Goal: Task Accomplishment & Management: Manage account settings

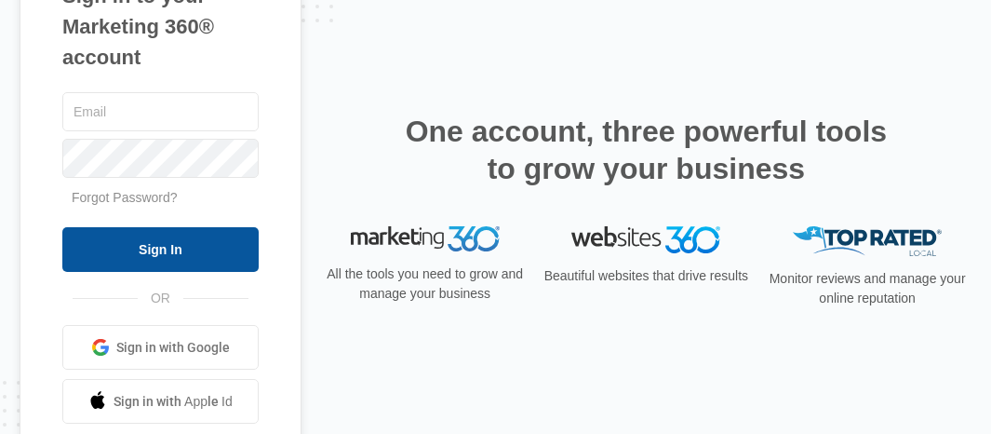
type input "[EMAIL_ADDRESS][DOMAIN_NAME]"
click at [180, 248] on input "Sign In" at bounding box center [160, 249] width 196 height 45
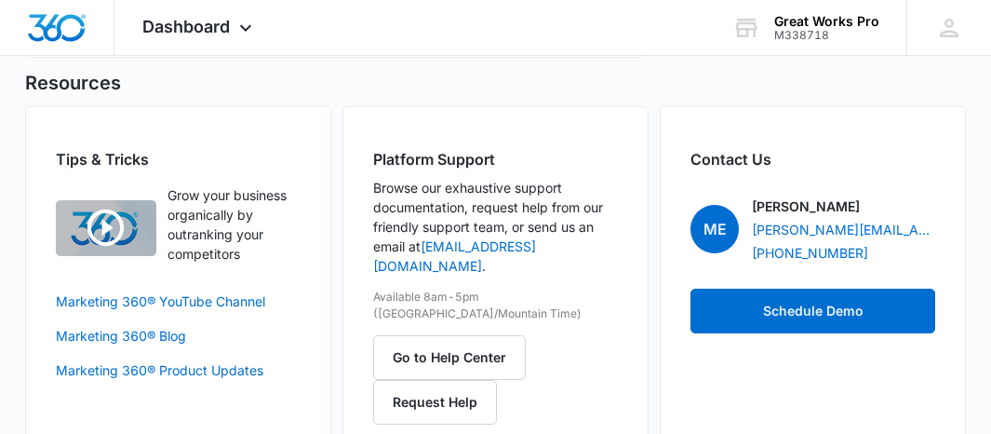
scroll to position [1776, 0]
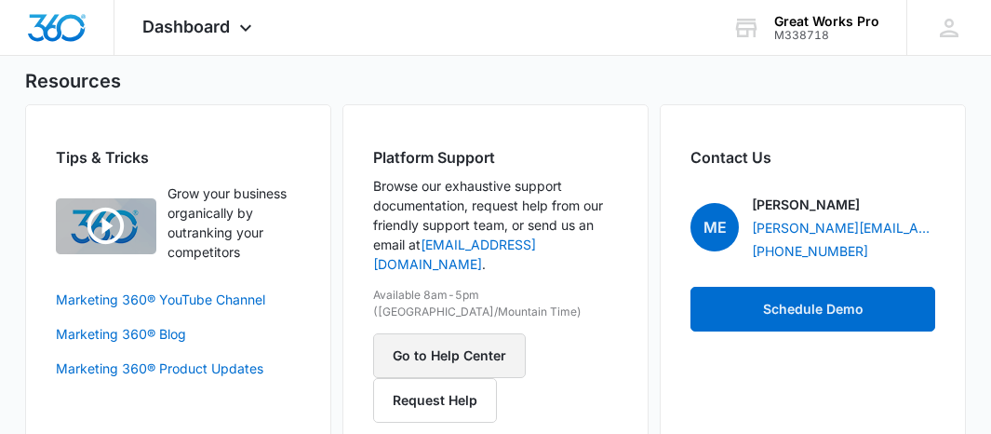
click at [442, 333] on button "Go to Help Center" at bounding box center [449, 355] width 153 height 45
click at [800, 23] on div "Great Works Pro" at bounding box center [826, 21] width 105 height 15
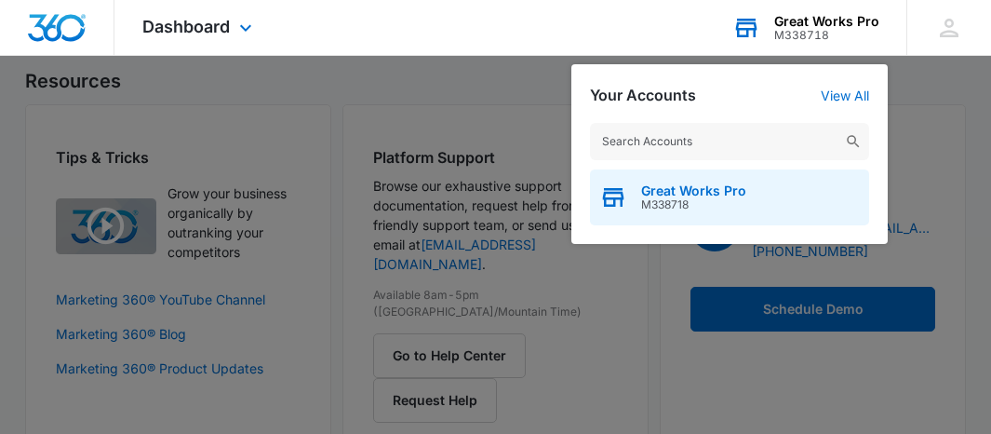
click at [661, 193] on span "Great Works Pro" at bounding box center [693, 190] width 105 height 15
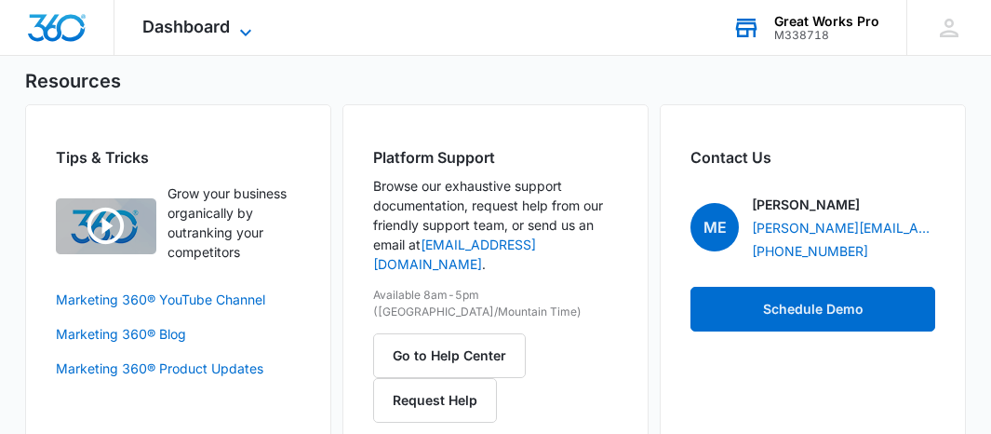
click at [238, 32] on icon at bounding box center [246, 32] width 22 height 22
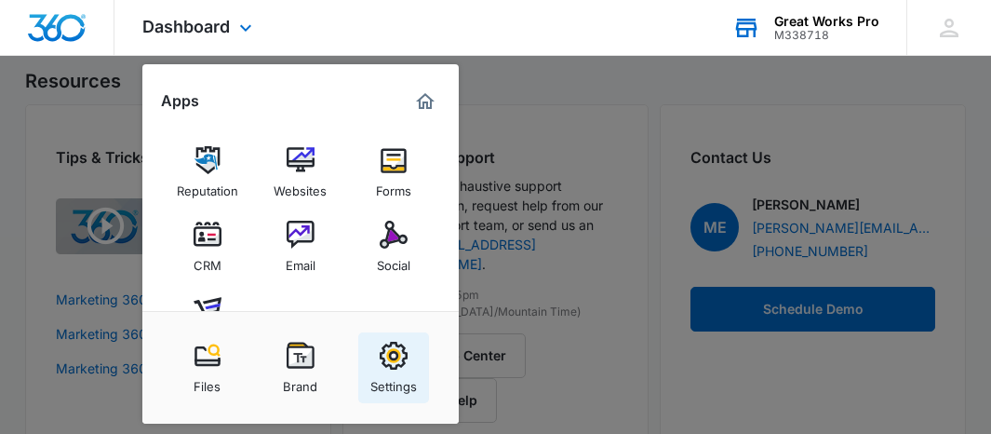
click at [395, 355] on img at bounding box center [394, 356] width 28 height 28
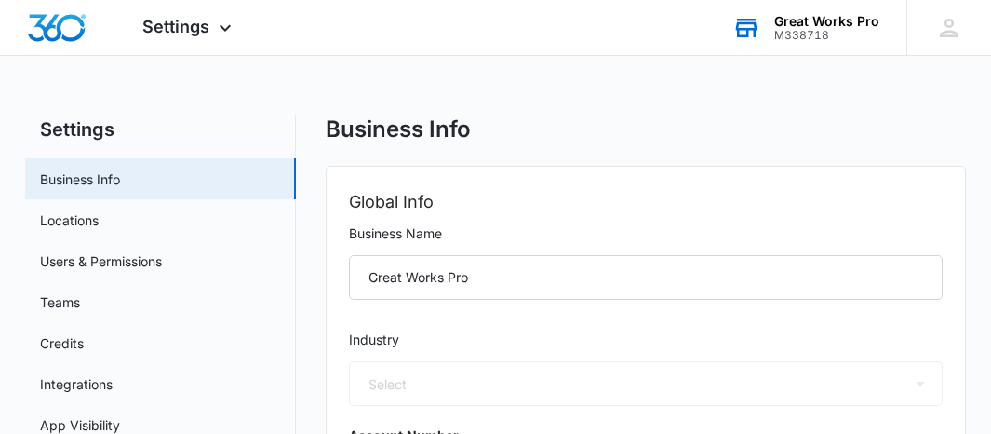
select select "38"
select select "US"
select select "America/New_York"
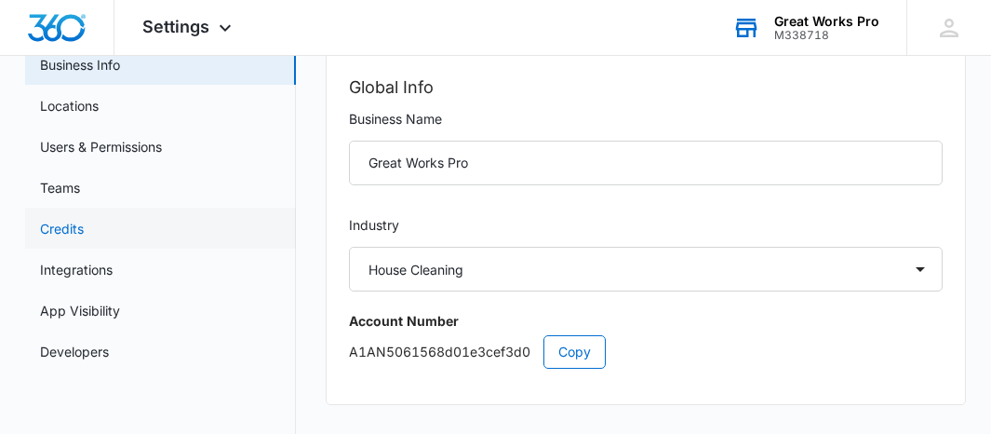
scroll to position [111, 0]
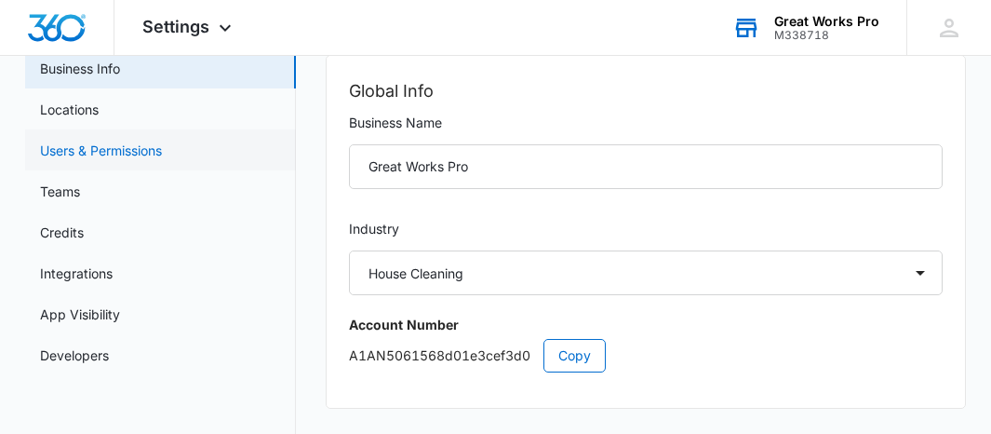
click at [101, 147] on link "Users & Permissions" at bounding box center [101, 151] width 122 height 20
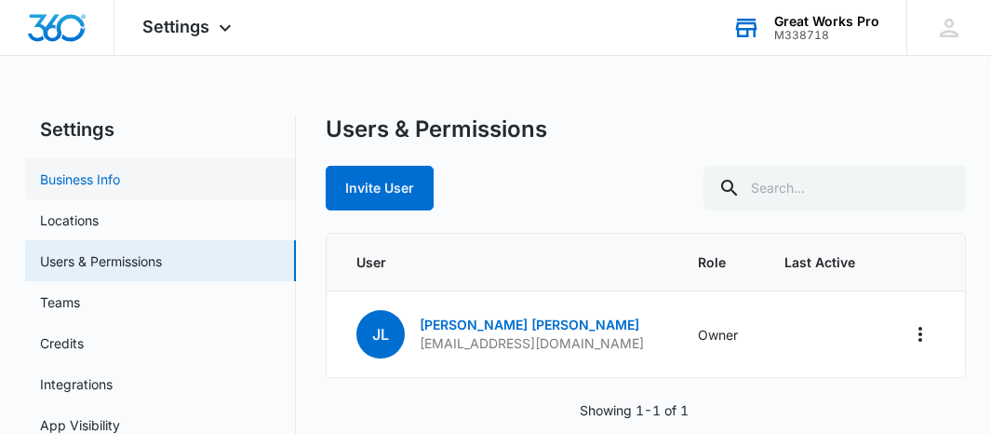
click at [66, 171] on link "Business Info" at bounding box center [80, 179] width 80 height 20
select select "38"
select select "US"
select select "America/New_York"
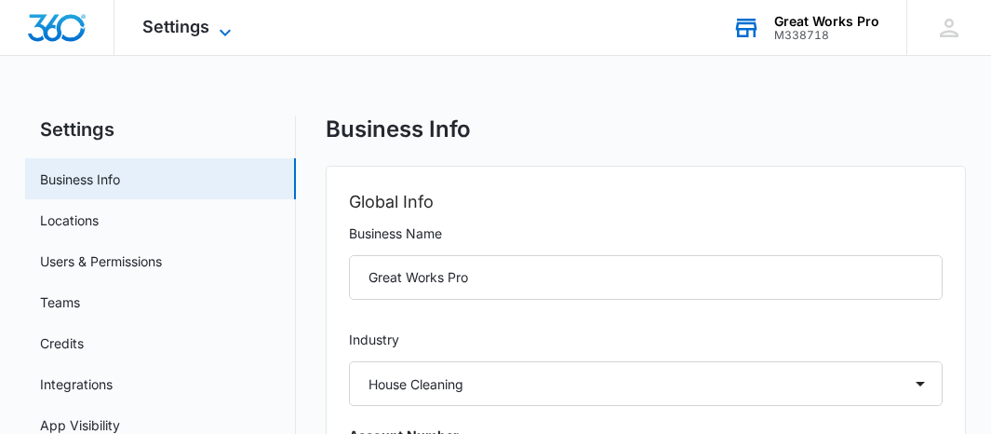
click at [214, 33] on icon at bounding box center [225, 32] width 22 height 22
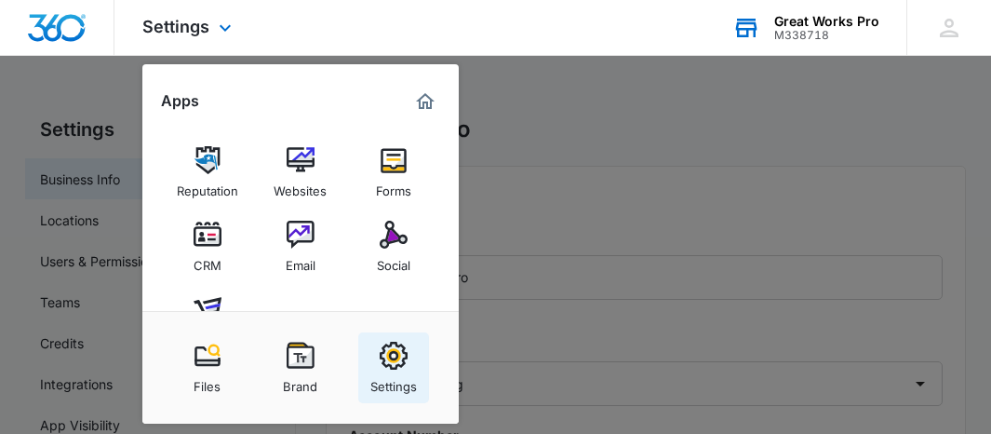
click at [380, 355] on img at bounding box center [394, 356] width 28 height 28
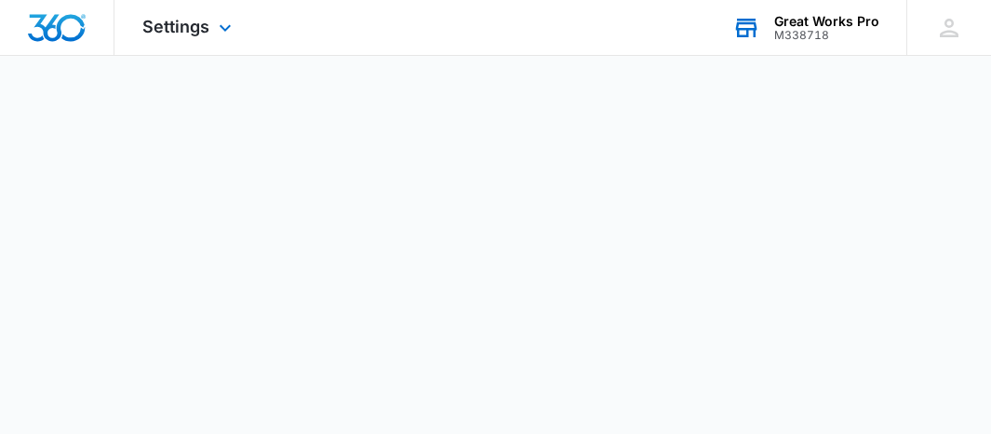
select select "38"
select select "US"
select select "America/New_York"
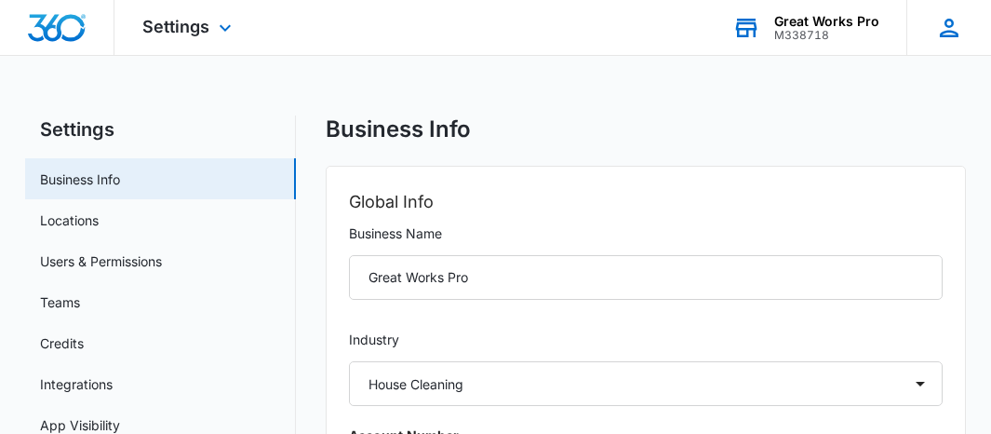
click at [954, 34] on icon at bounding box center [949, 28] width 28 height 28
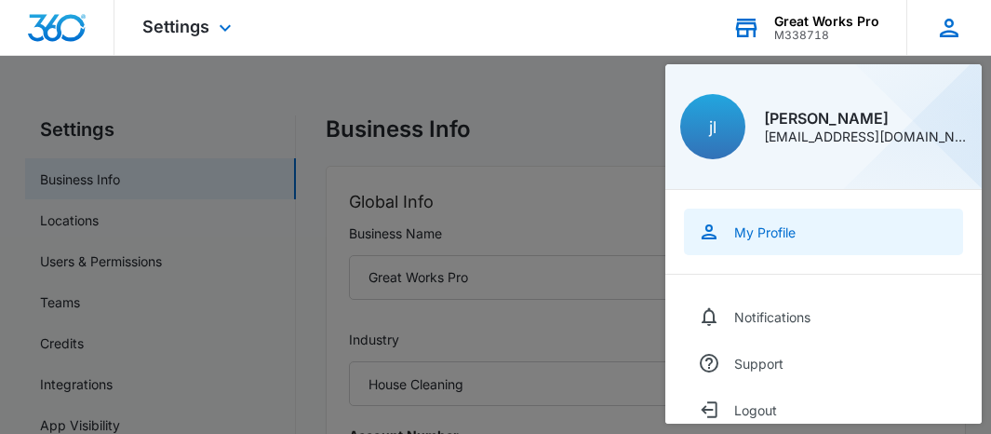
click at [749, 234] on div "My Profile" at bounding box center [764, 232] width 61 height 16
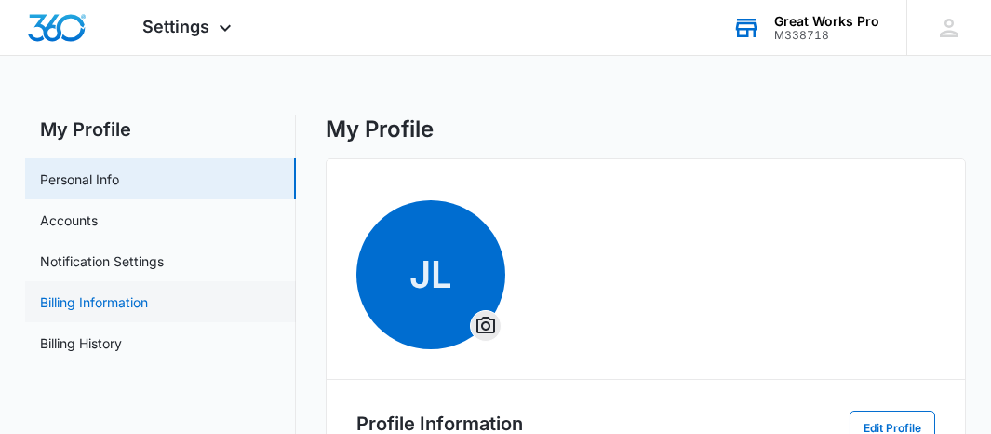
click at [60, 307] on link "Billing Information" at bounding box center [94, 302] width 108 height 20
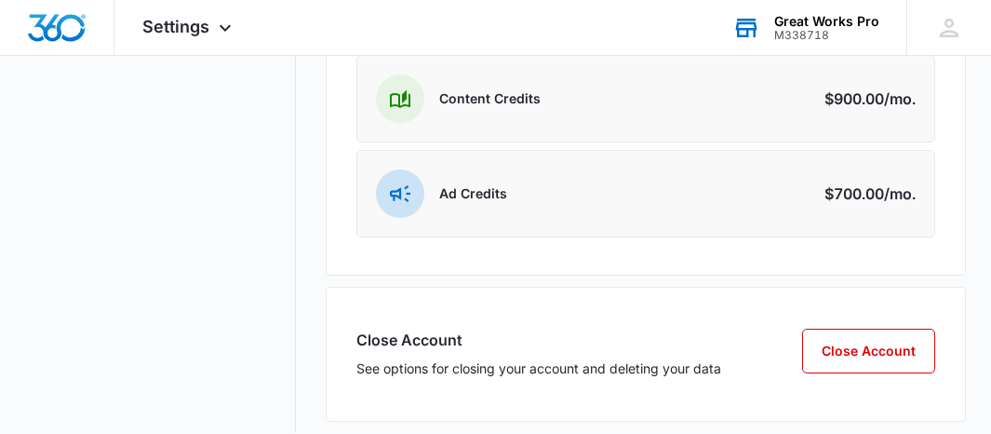
scroll to position [846, 0]
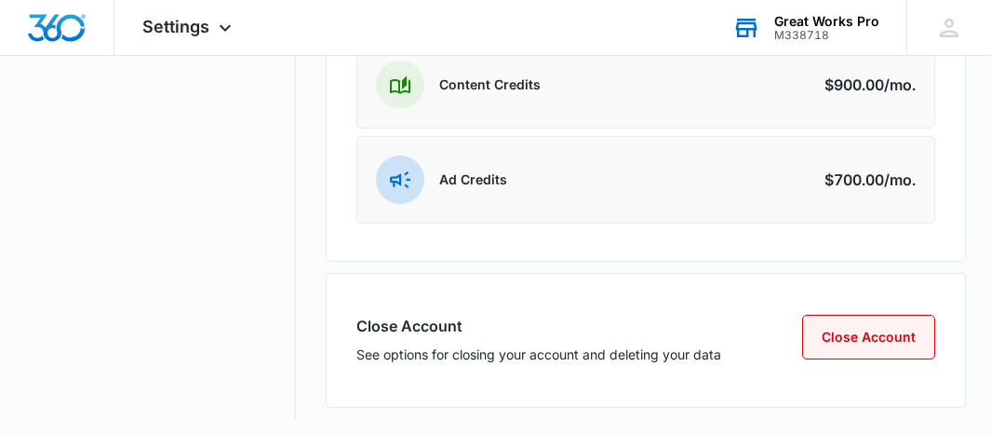
click at [888, 342] on button "Close Account" at bounding box center [868, 337] width 133 height 45
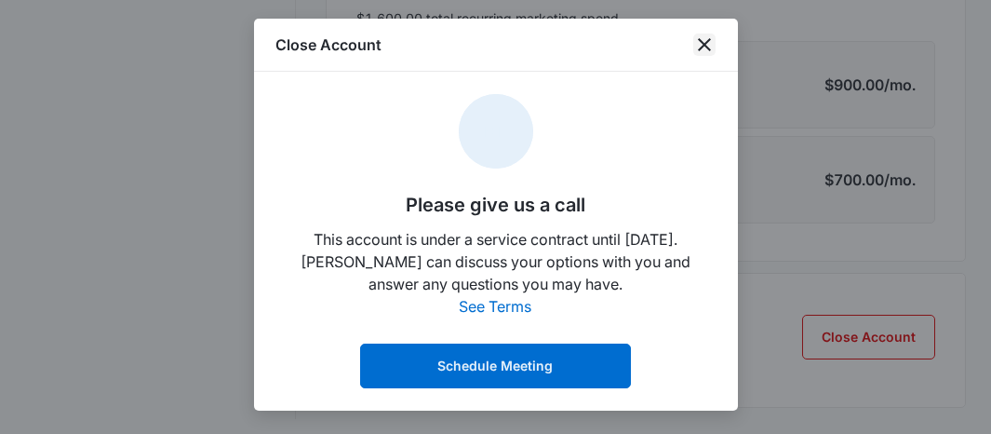
click at [704, 52] on icon "close" at bounding box center [704, 45] width 22 height 22
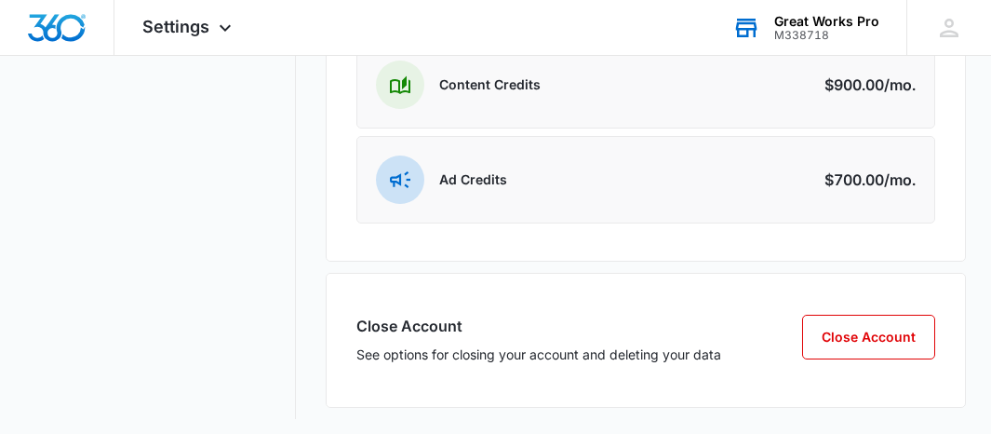
click at [403, 384] on div "Close Account See options for closing your account and deleting your data Close…" at bounding box center [646, 340] width 641 height 135
click at [946, 12] on div "[PERSON_NAME] [EMAIL_ADDRESS][DOMAIN_NAME] My Profile Notifications Support Log…" at bounding box center [948, 27] width 85 height 55
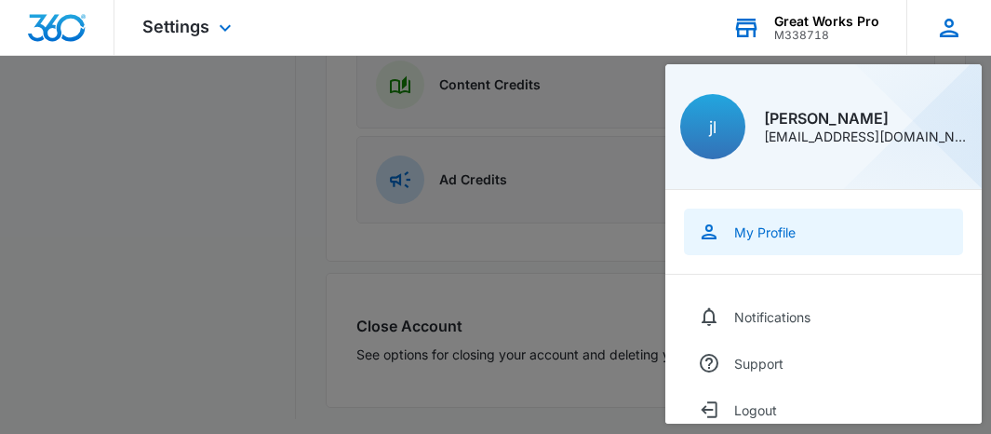
click at [777, 214] on link "My Profile" at bounding box center [823, 231] width 279 height 47
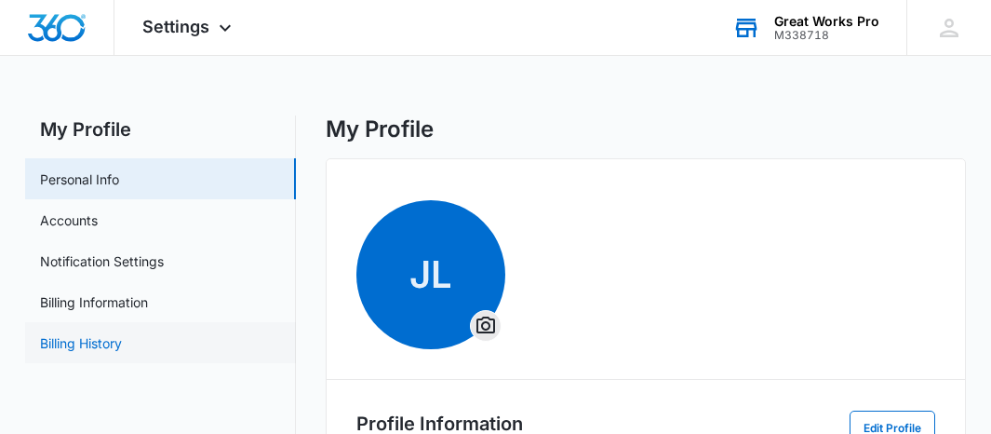
click at [101, 333] on link "Billing History" at bounding box center [81, 343] width 82 height 20
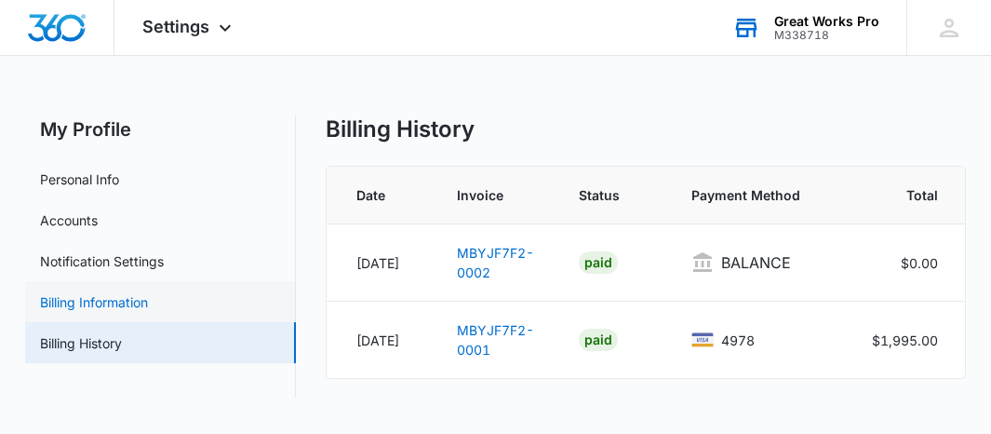
click at [60, 308] on link "Billing Information" at bounding box center [94, 302] width 108 height 20
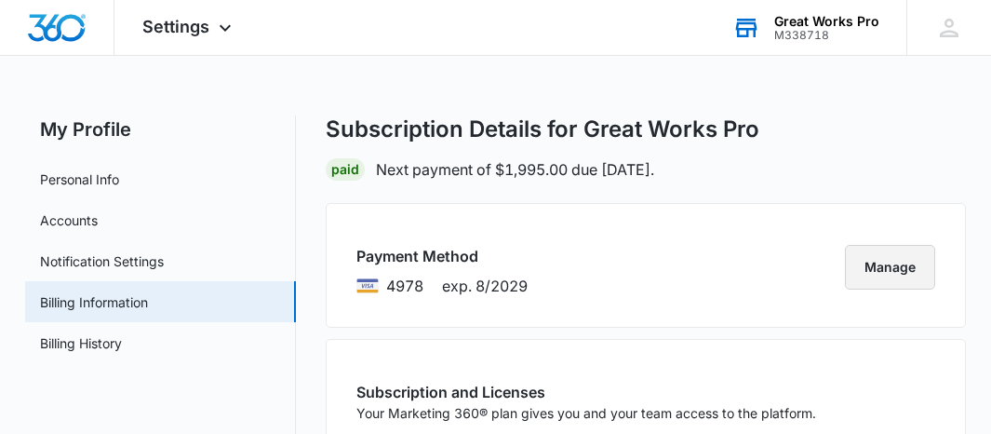
click at [904, 274] on button "Manage" at bounding box center [890, 267] width 90 height 45
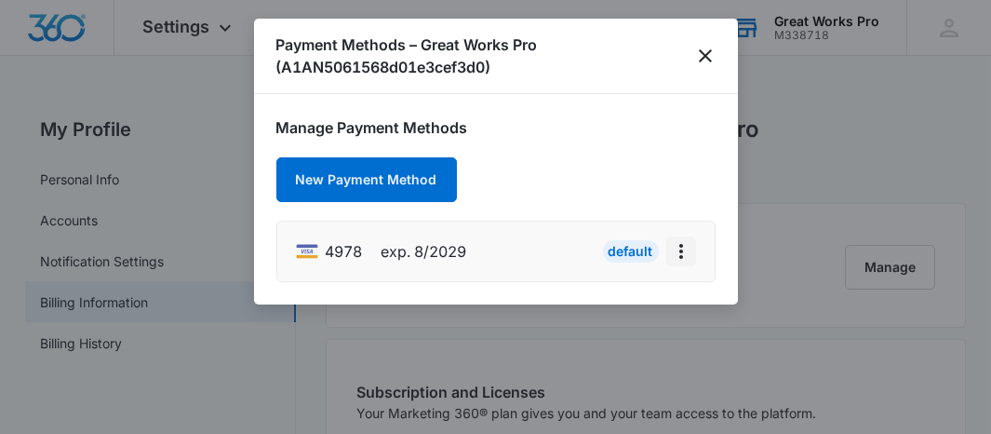
click at [677, 254] on icon "actions.viewMore" at bounding box center [681, 251] width 22 height 22
click at [625, 256] on div "Default" at bounding box center [631, 251] width 56 height 22
click at [625, 257] on div "Default" at bounding box center [631, 251] width 56 height 22
click at [682, 259] on icon "actions.viewMore" at bounding box center [681, 251] width 22 height 22
click at [697, 47] on icon "close" at bounding box center [705, 56] width 22 height 22
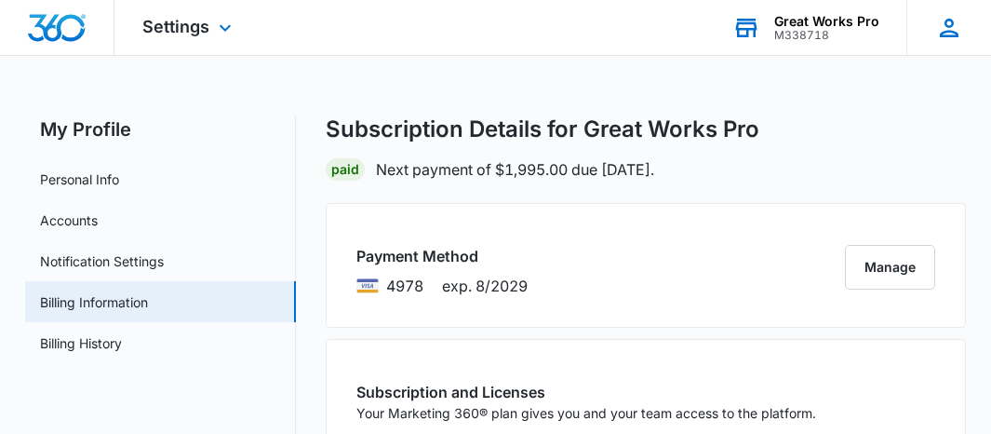
click at [948, 31] on icon at bounding box center [949, 28] width 19 height 19
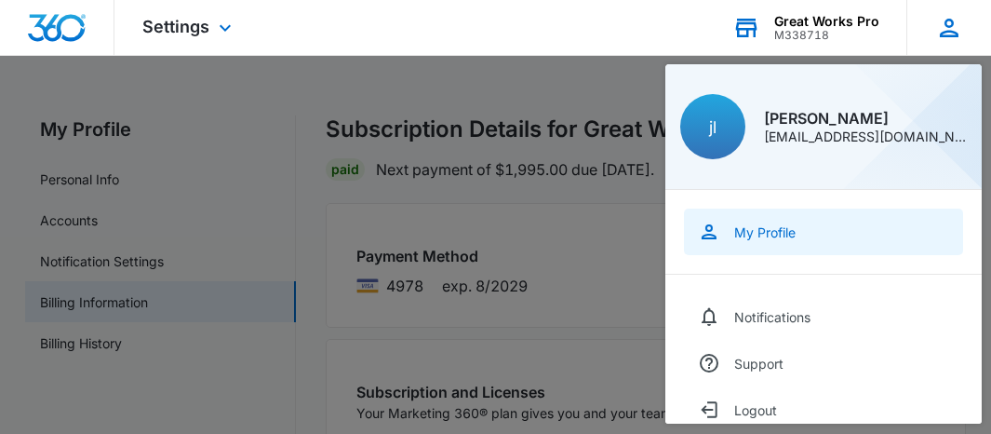
click at [758, 227] on div "My Profile" at bounding box center [764, 232] width 61 height 16
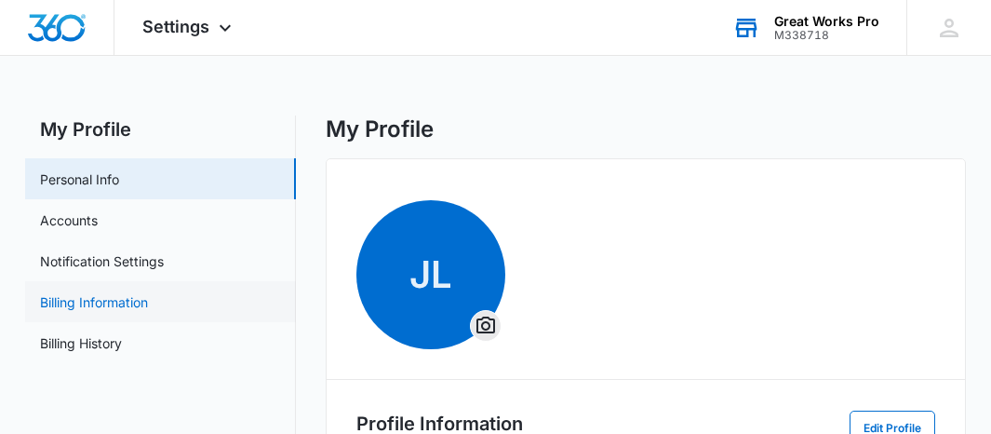
click at [95, 303] on link "Billing Information" at bounding box center [94, 302] width 108 height 20
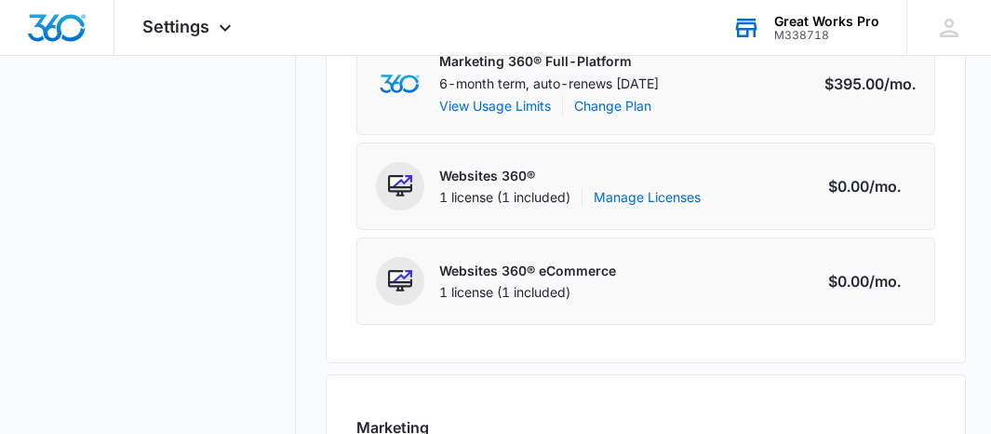
scroll to position [371, 0]
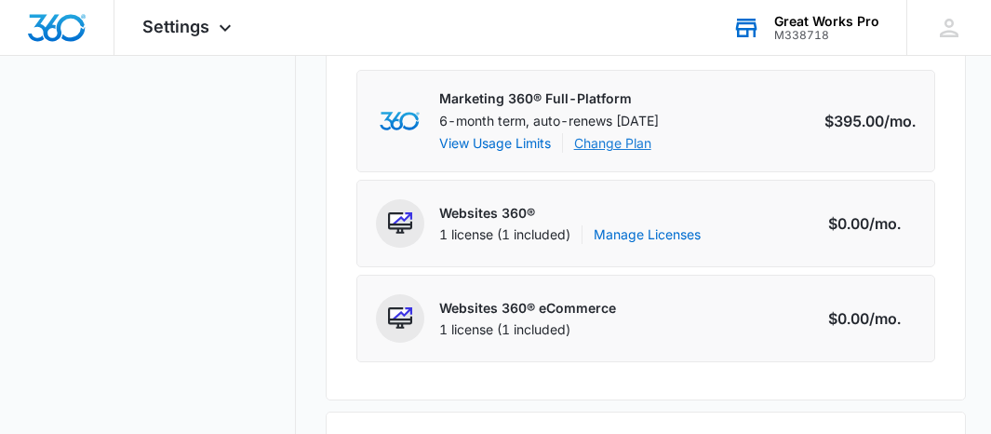
click at [603, 145] on link "Change Plan" at bounding box center [612, 143] width 77 height 20
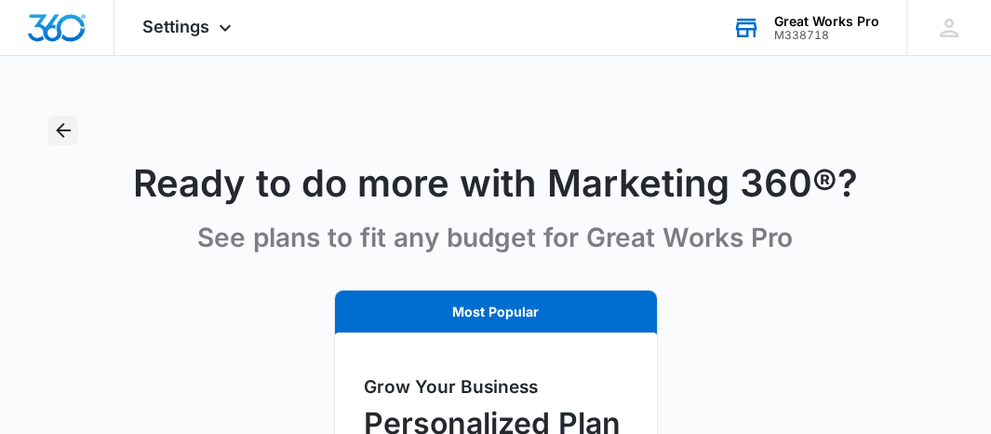
click at [57, 127] on icon "Back" at bounding box center [63, 130] width 22 height 22
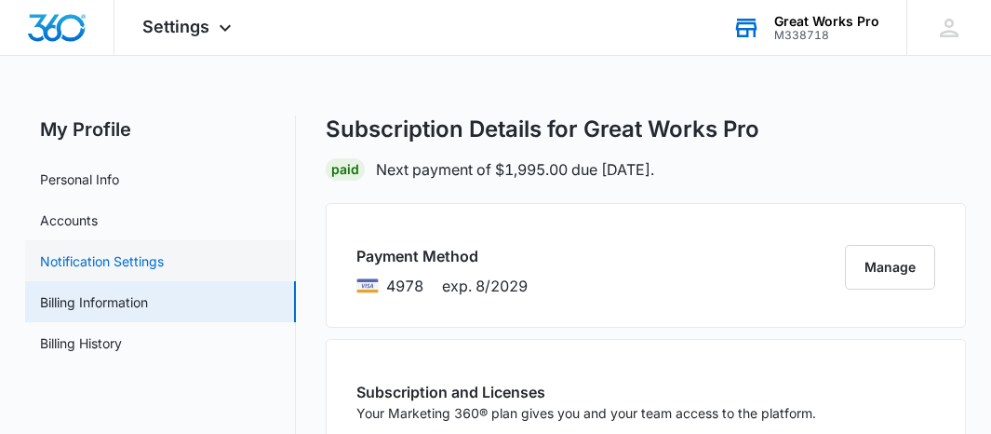
click at [84, 256] on link "Notification Settings" at bounding box center [102, 261] width 124 height 20
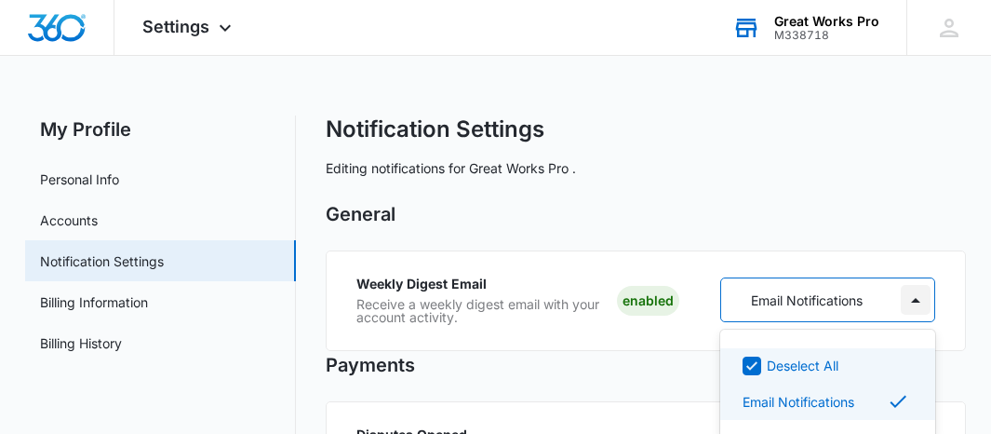
click at [904, 302] on div at bounding box center [915, 299] width 37 height 43
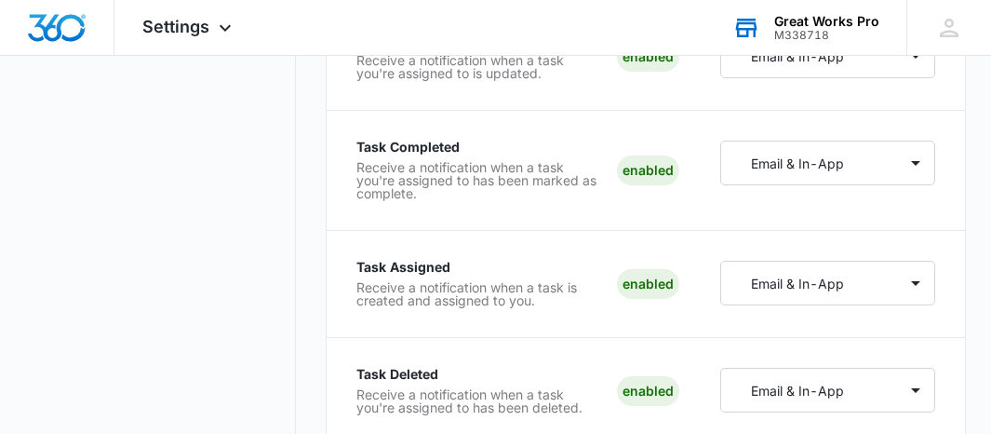
scroll to position [3547, 0]
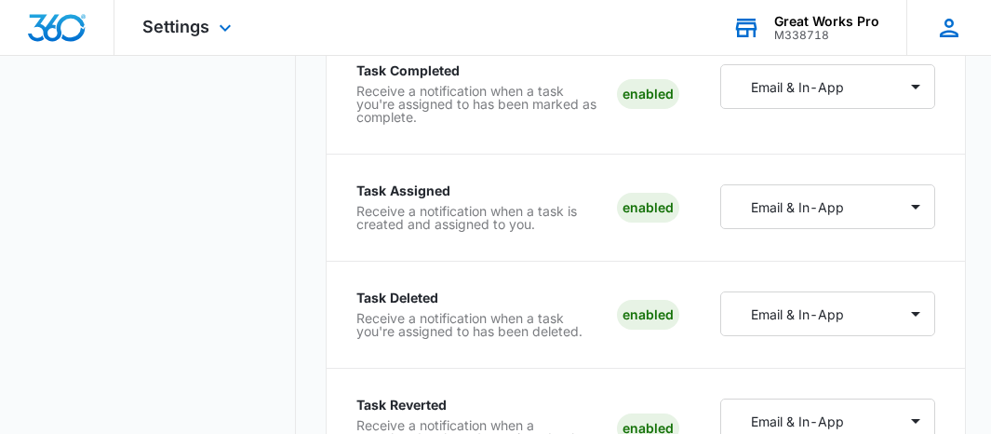
click at [947, 31] on icon at bounding box center [949, 28] width 19 height 19
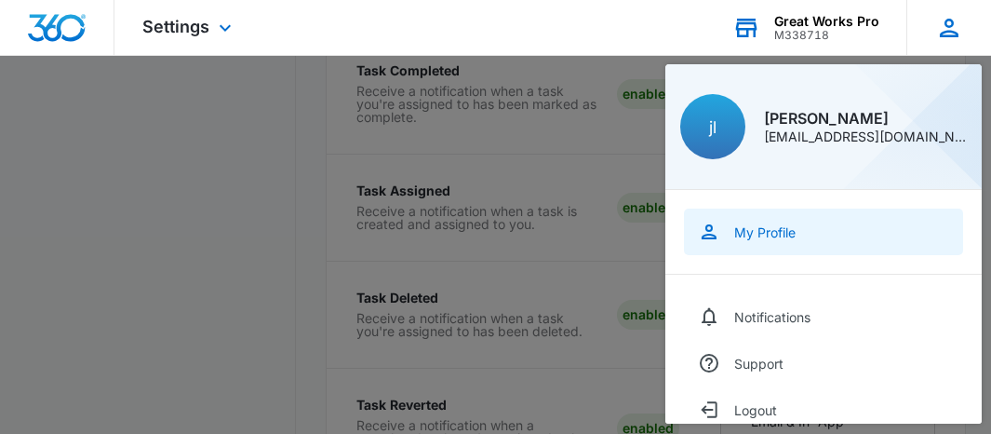
click at [744, 230] on div "My Profile" at bounding box center [764, 232] width 61 height 16
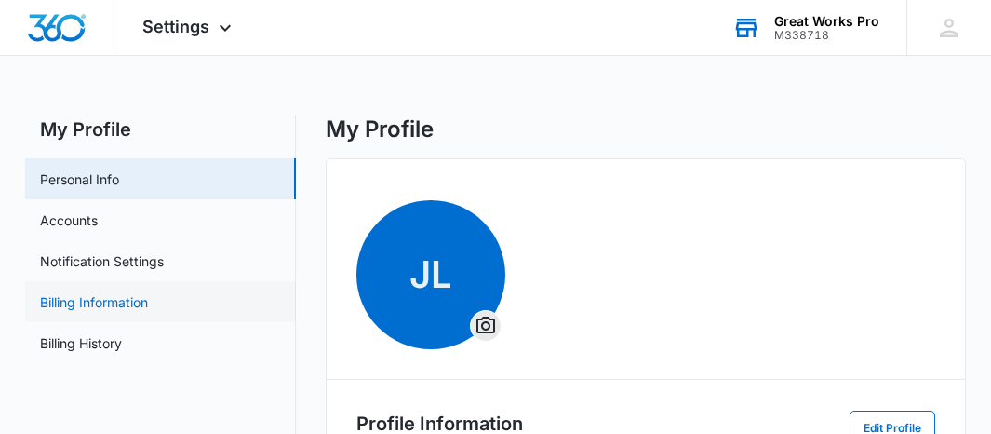
click at [108, 310] on link "Billing Information" at bounding box center [94, 302] width 108 height 20
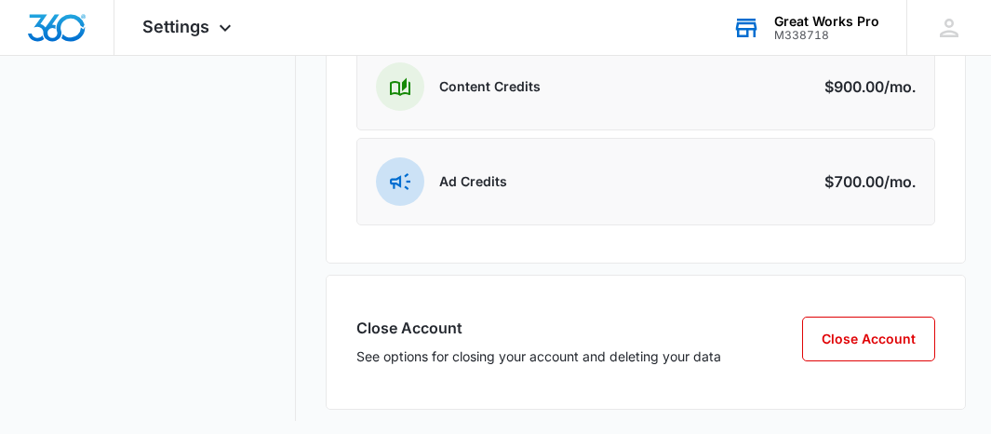
scroll to position [846, 0]
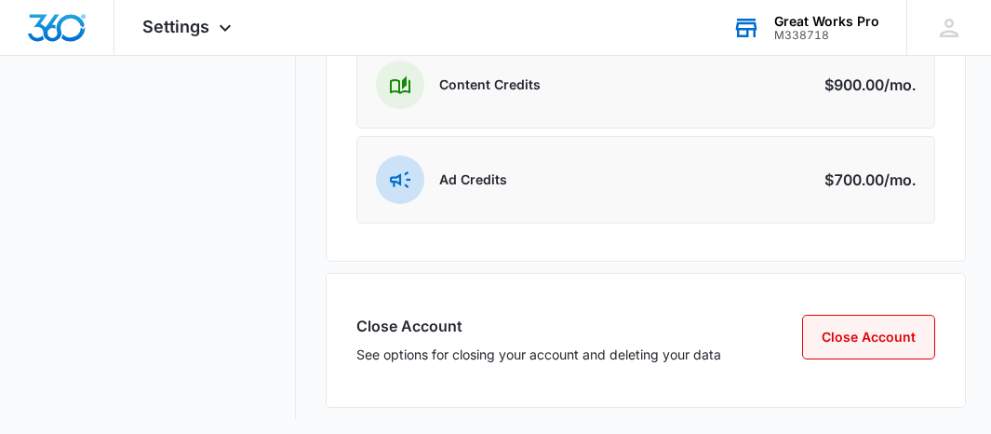
click at [907, 339] on button "Close Account" at bounding box center [868, 337] width 133 height 45
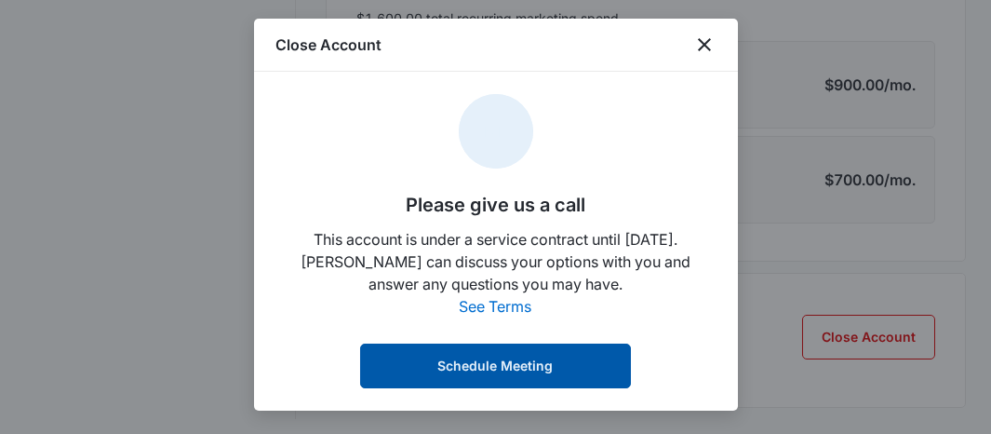
click at [553, 377] on button "Schedule Meeting" at bounding box center [495, 365] width 271 height 45
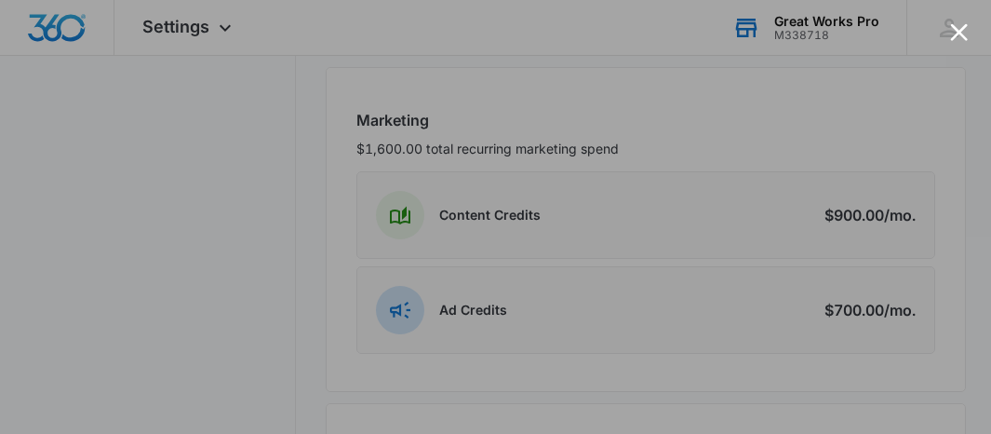
scroll to position [697, 0]
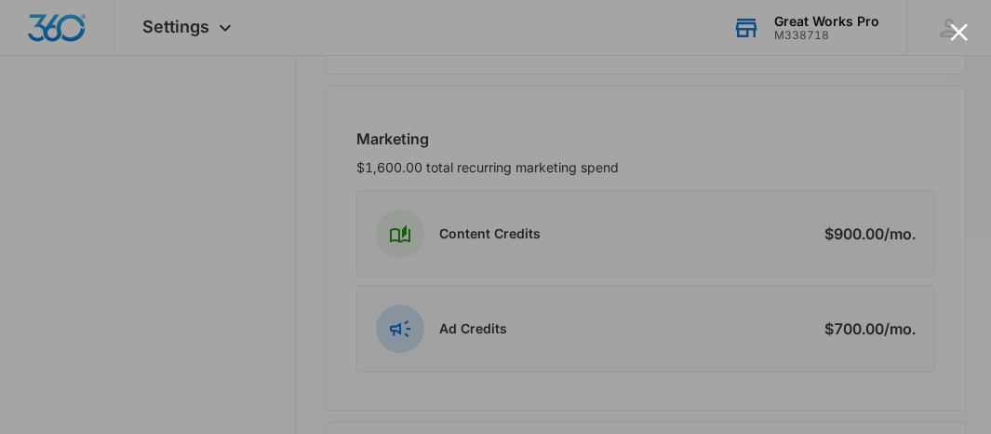
click at [961, 32] on div at bounding box center [959, 32] width 18 height 18
